Goal: Subscribe to service/newsletter

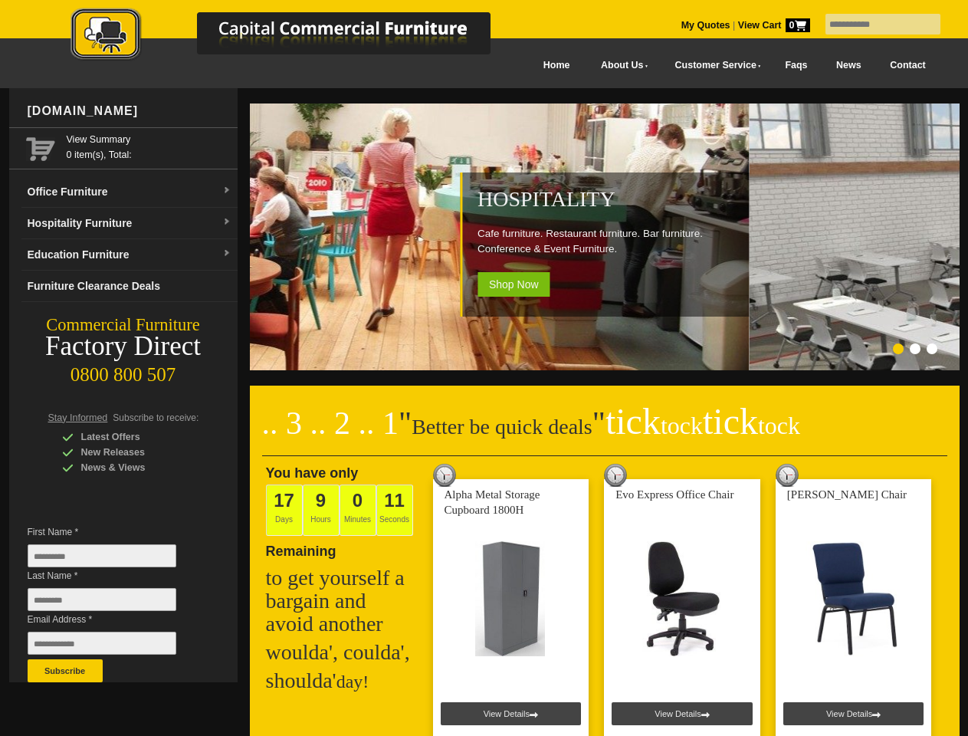
click at [873, 25] on input "text" at bounding box center [883, 24] width 115 height 21
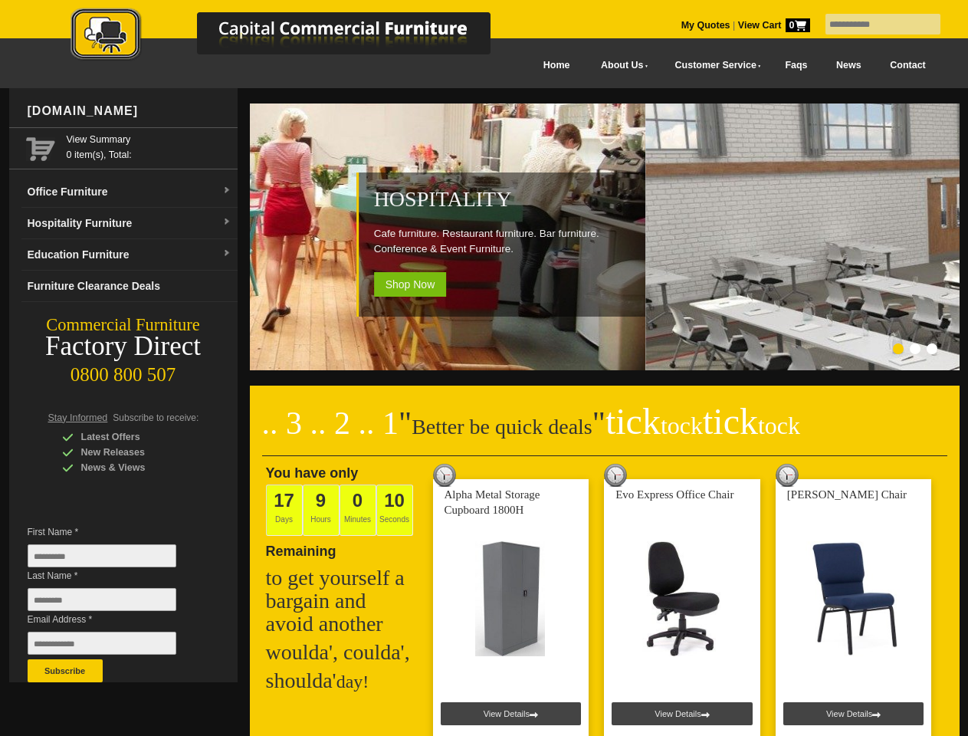
click at [113, 603] on input "Last Name *" at bounding box center [102, 599] width 149 height 23
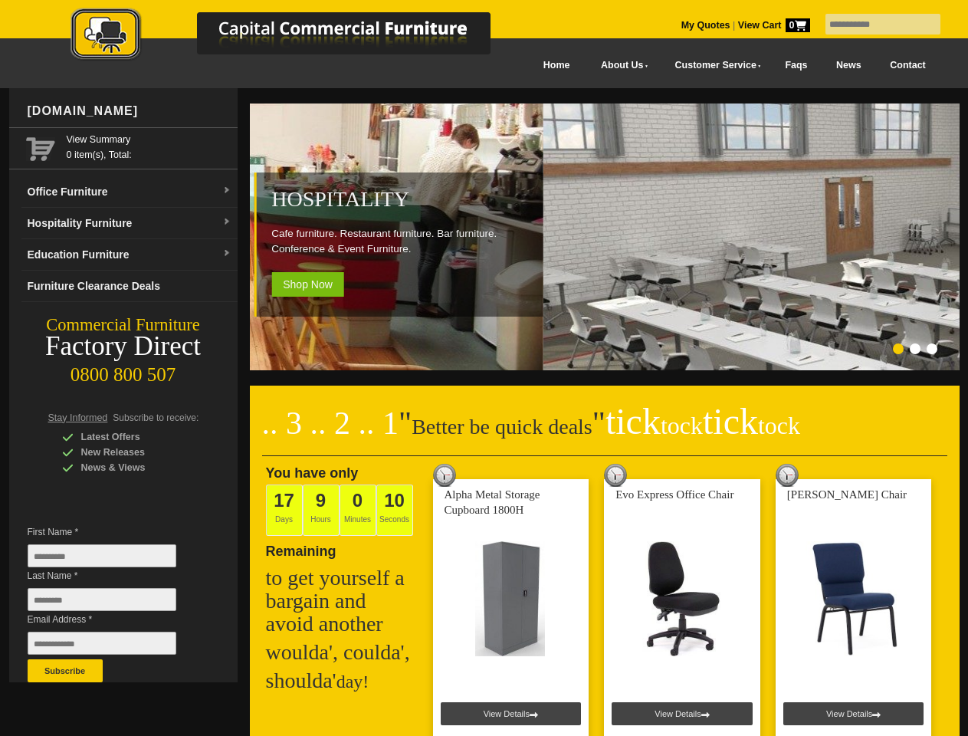
click at [65, 671] on button "Subscribe" at bounding box center [65, 670] width 75 height 23
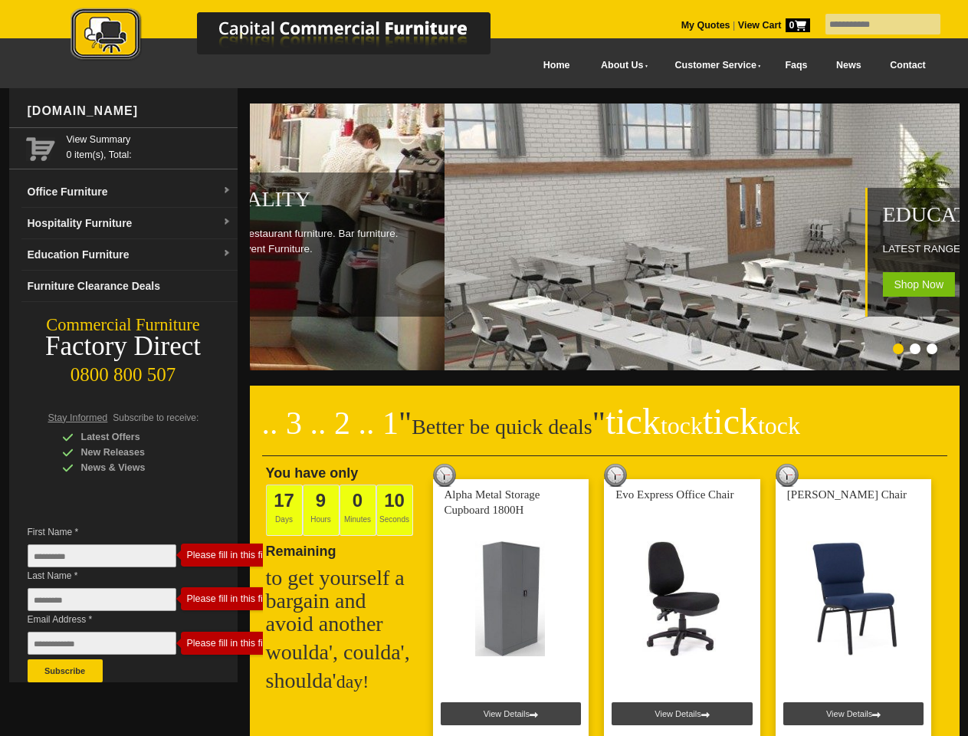
click at [586, 351] on ol at bounding box center [586, 350] width 718 height 15
